Goal: Find specific page/section

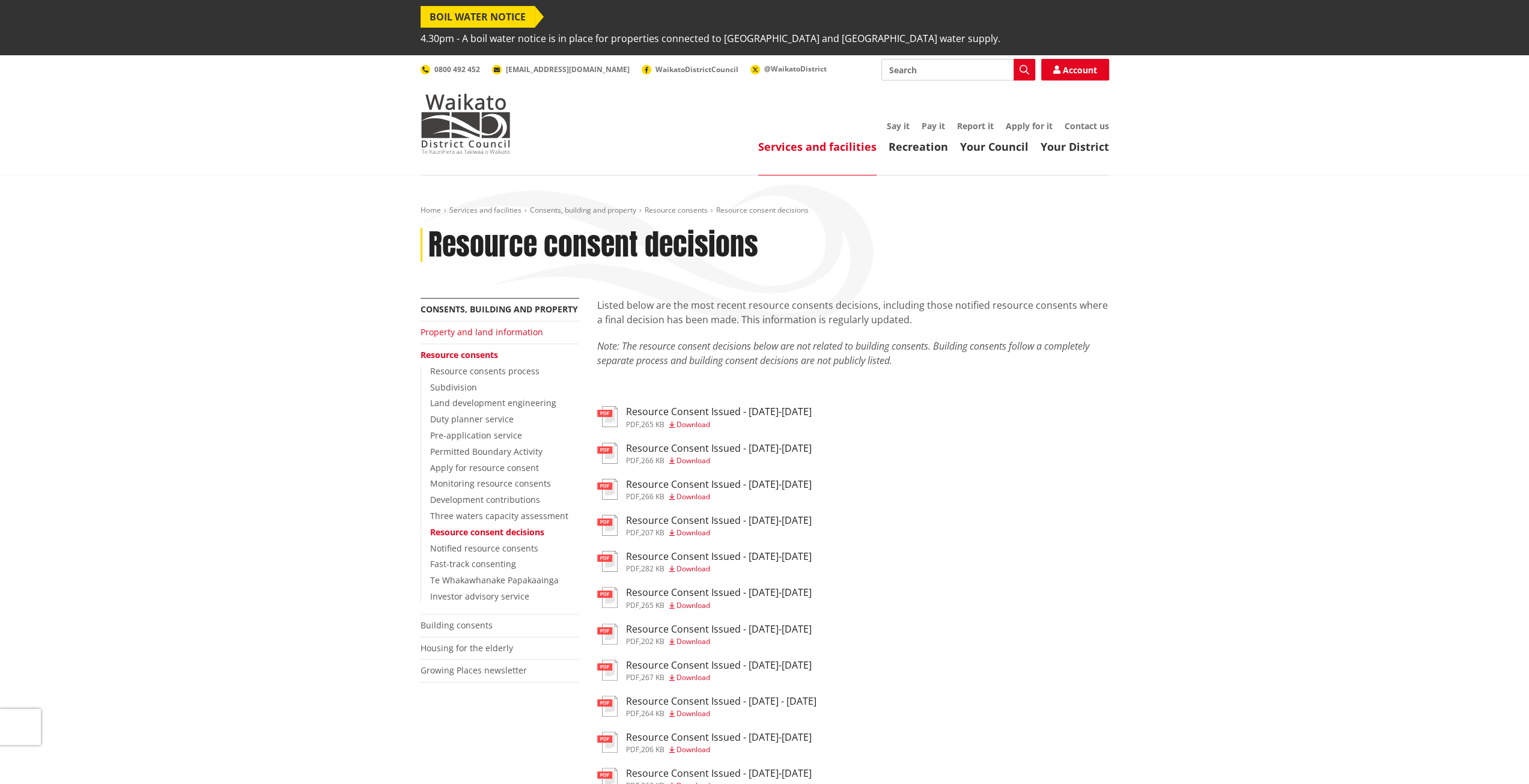
click at [501, 326] on link "Property and land information" at bounding box center [482, 331] width 123 height 11
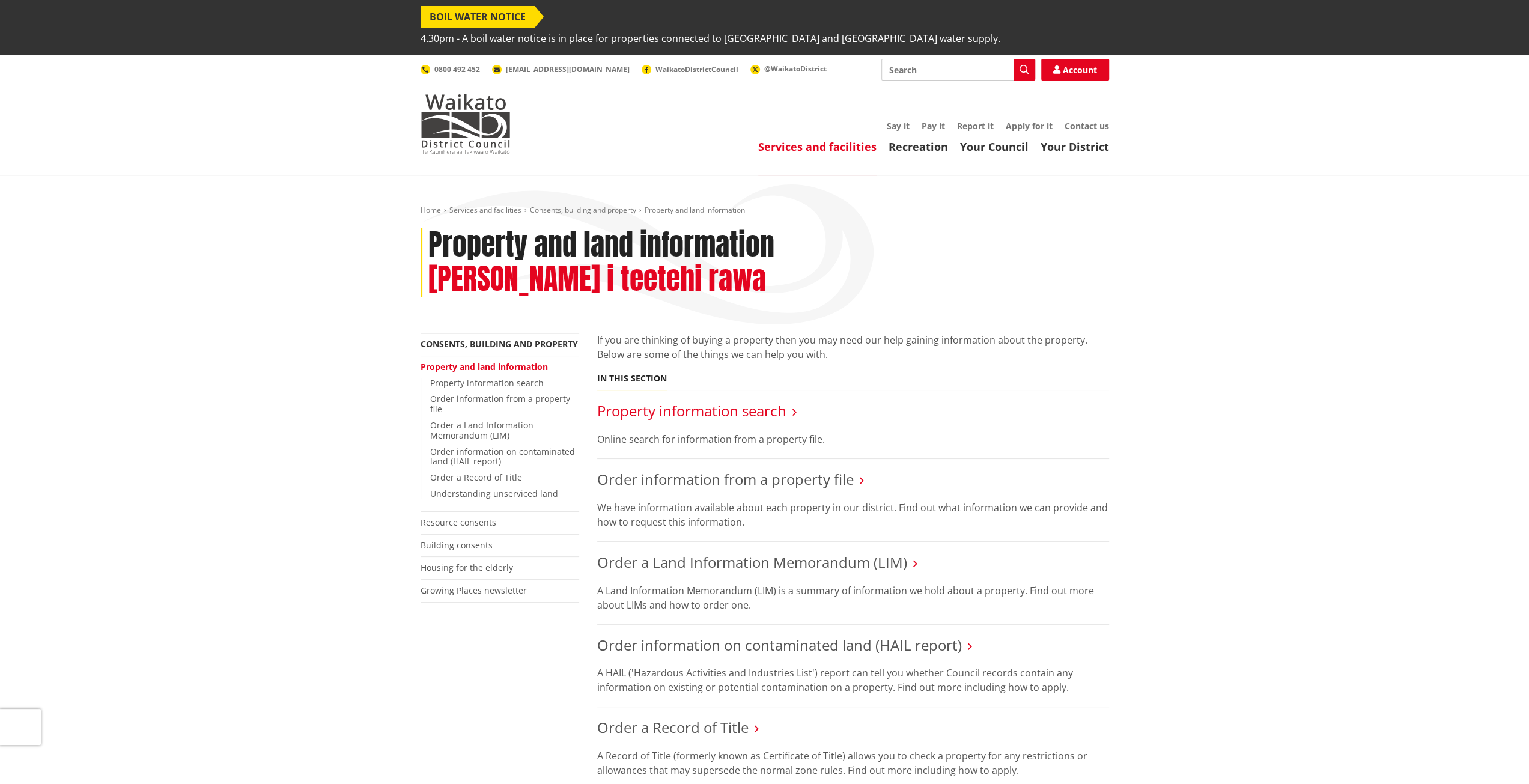
click at [759, 401] on link "Property information search" at bounding box center [691, 410] width 189 height 20
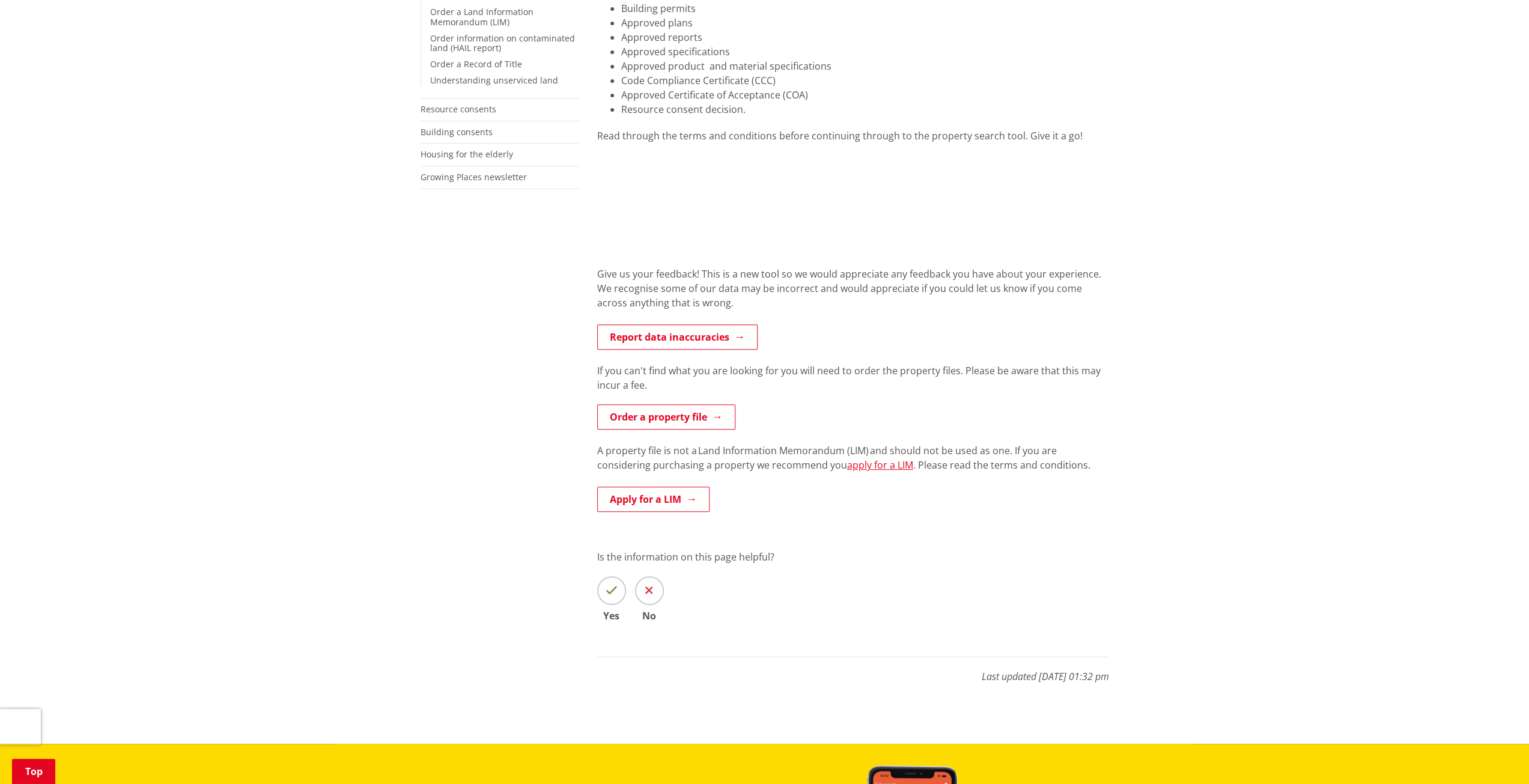
scroll to position [361, 0]
